Goal: Transaction & Acquisition: Purchase product/service

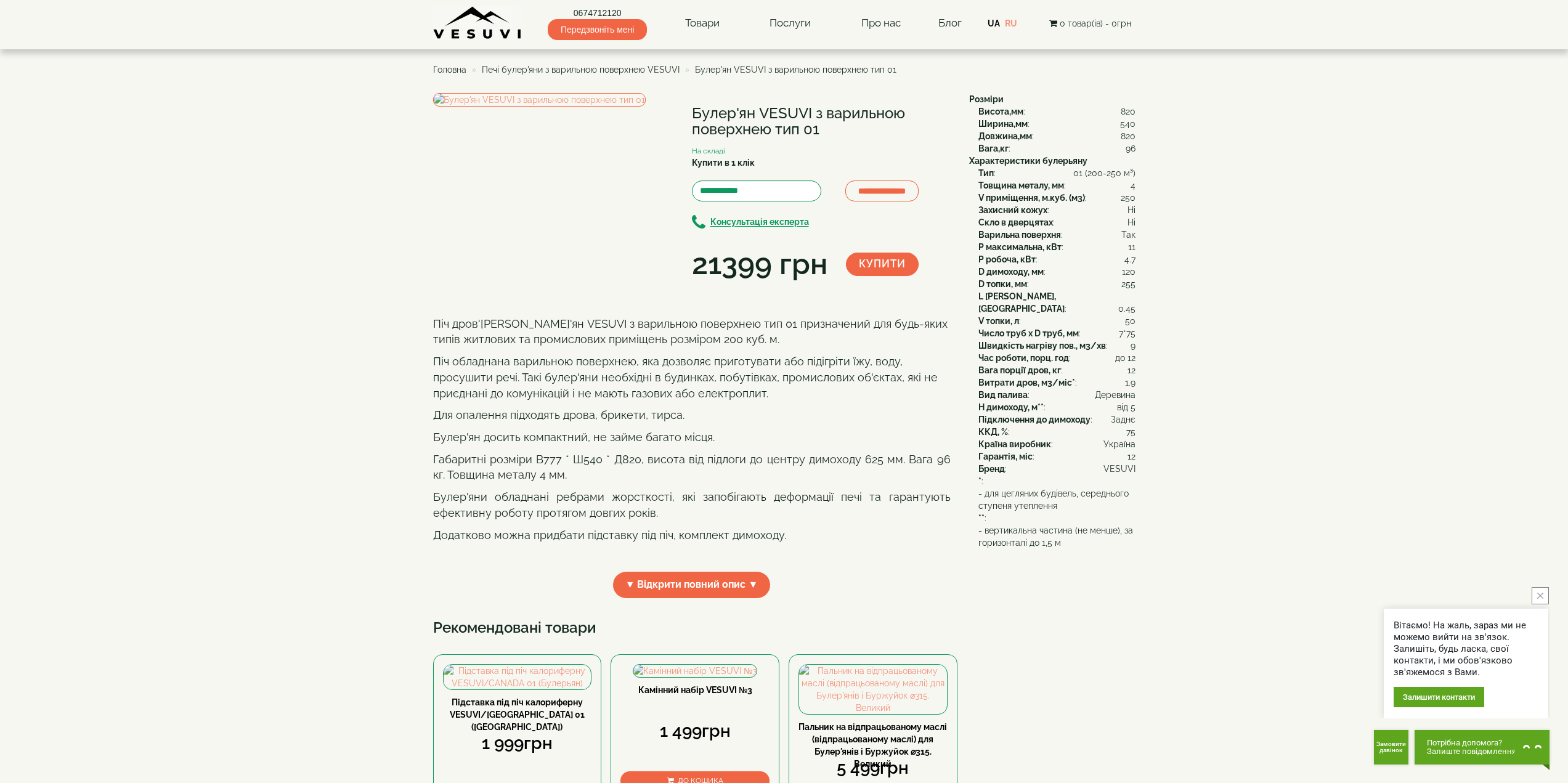
click at [644, 68] on span "Печі булер'яни з варильною поверхнею VESUVI" at bounding box center [581, 70] width 198 height 10
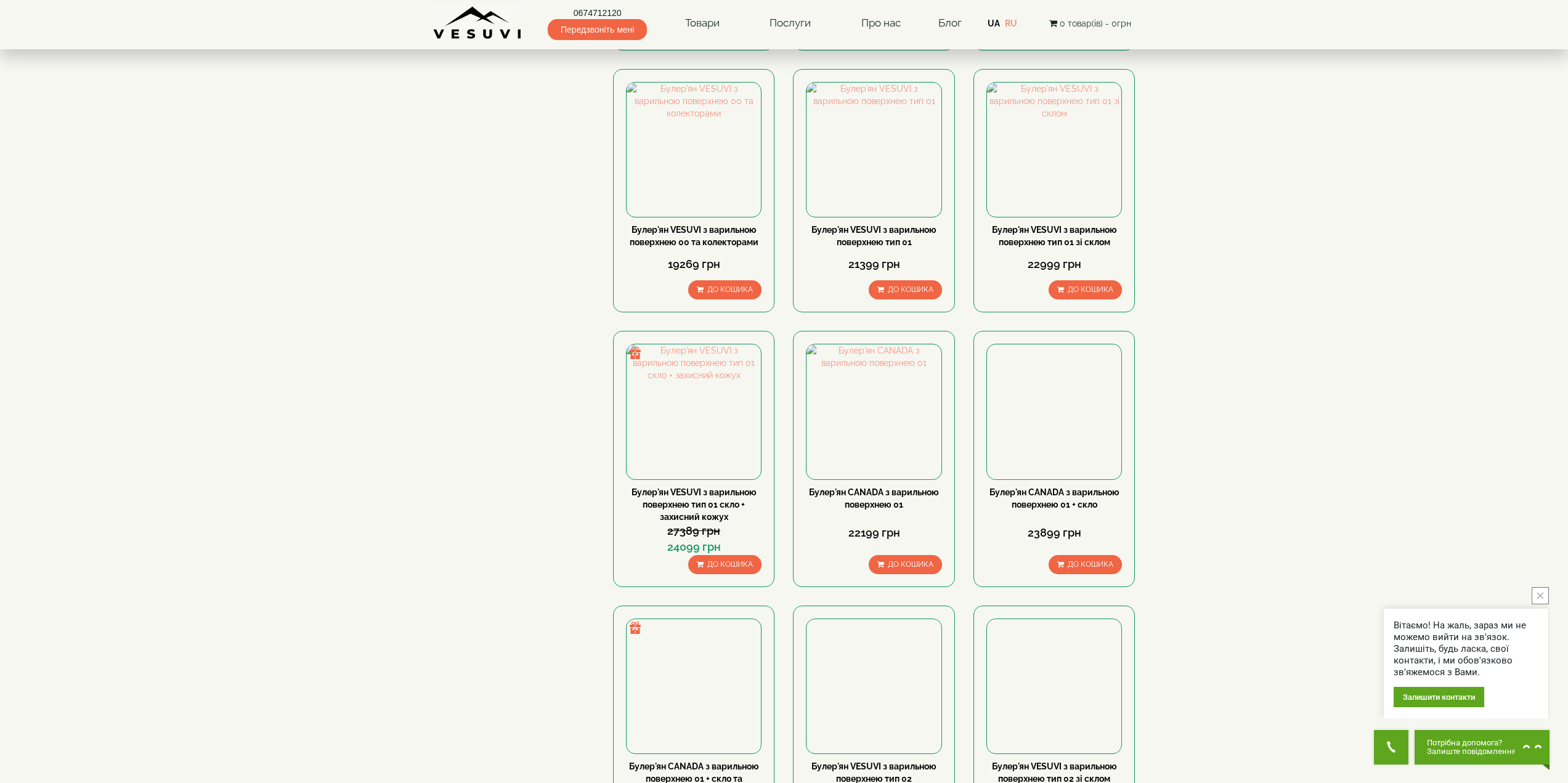
scroll to position [678, 0]
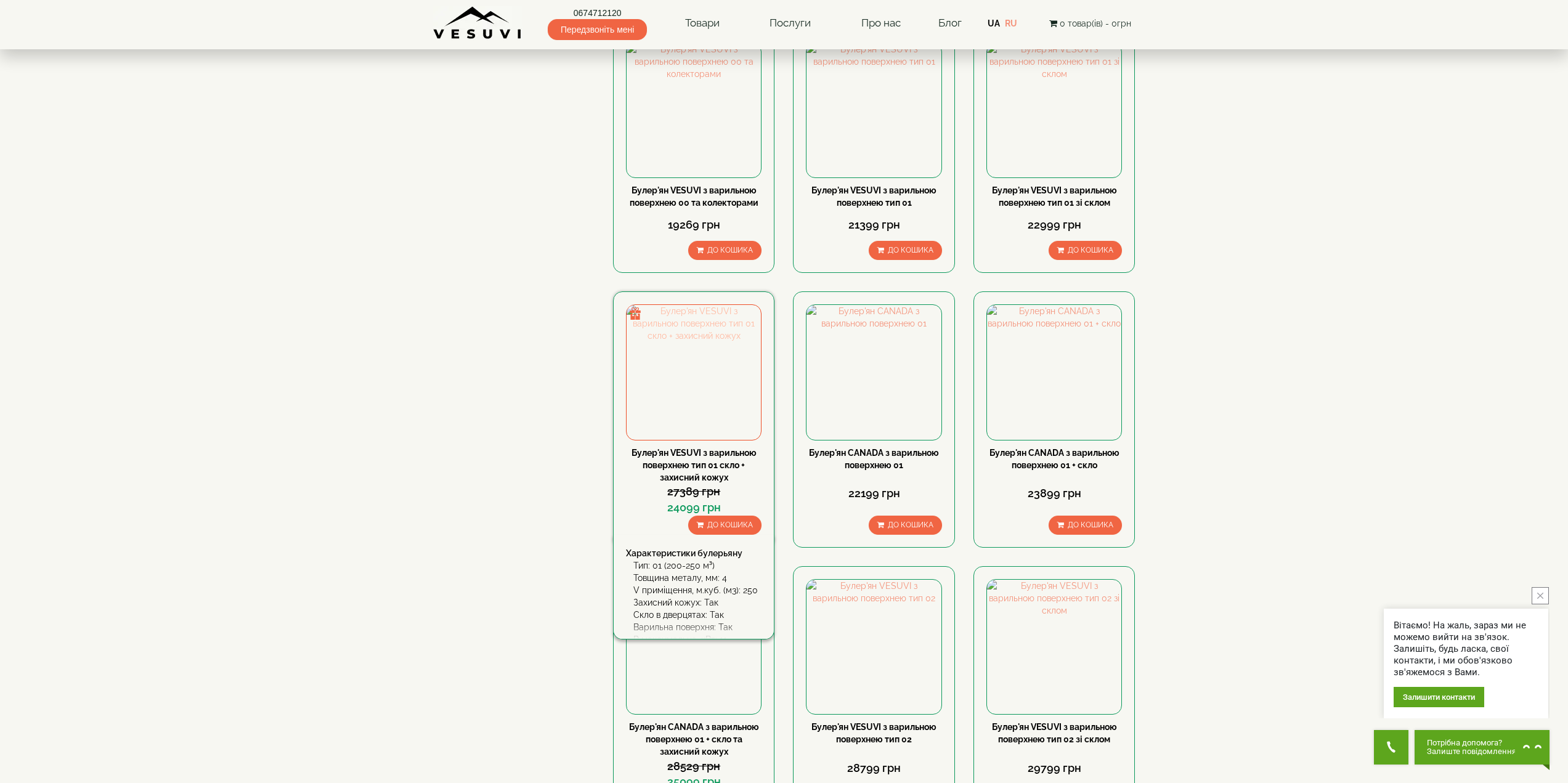
click at [675, 368] on img at bounding box center [694, 372] width 135 height 135
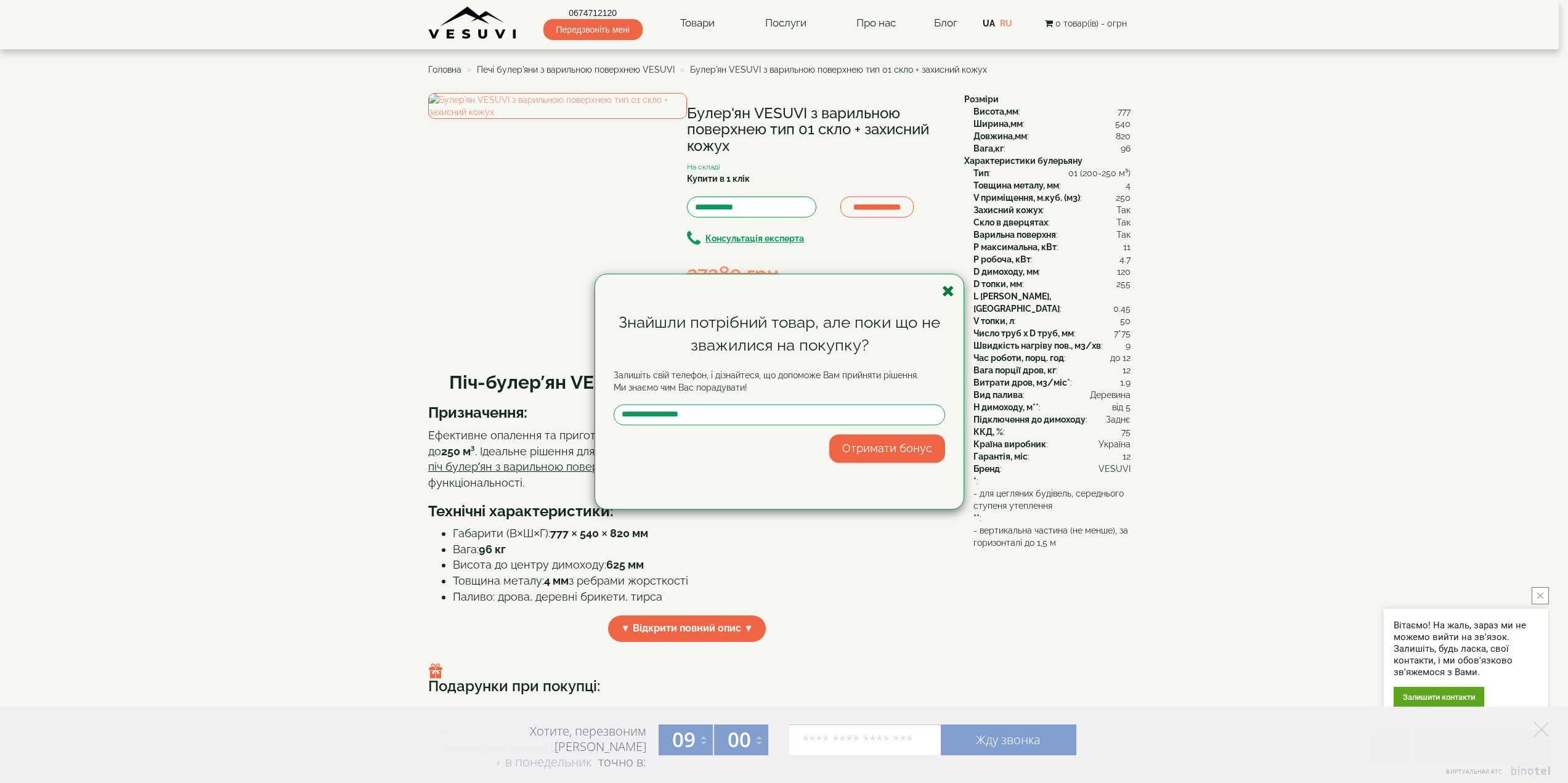
click at [946, 298] on icon "button" at bounding box center [947, 290] width 12 height 15
